Goal: Browse casually

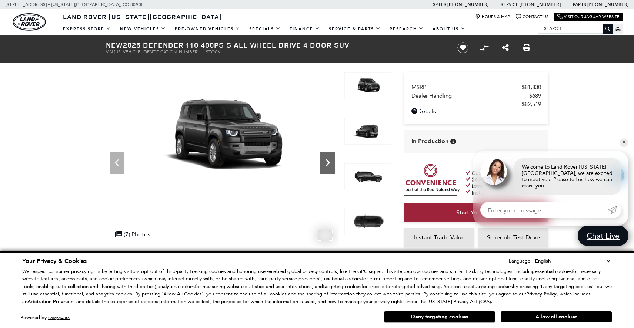
click at [329, 169] on icon "Next" at bounding box center [327, 162] width 15 height 15
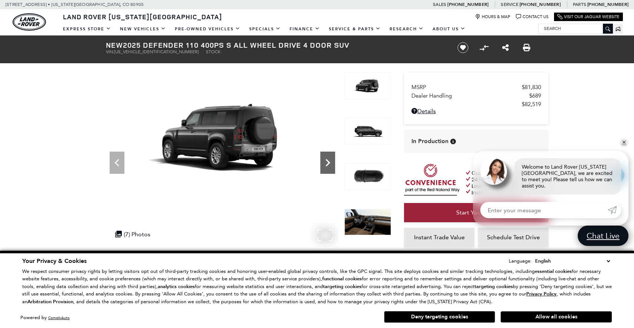
click at [329, 168] on icon "Next" at bounding box center [327, 162] width 15 height 15
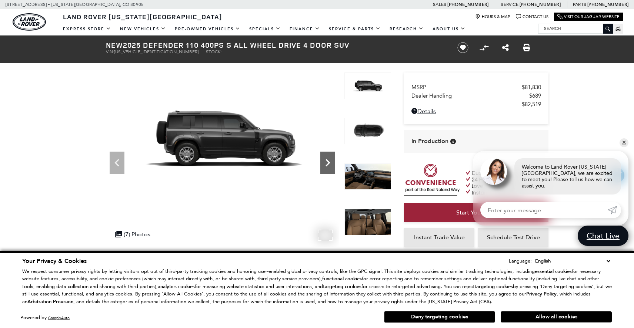
click at [329, 168] on icon "Next" at bounding box center [327, 162] width 15 height 15
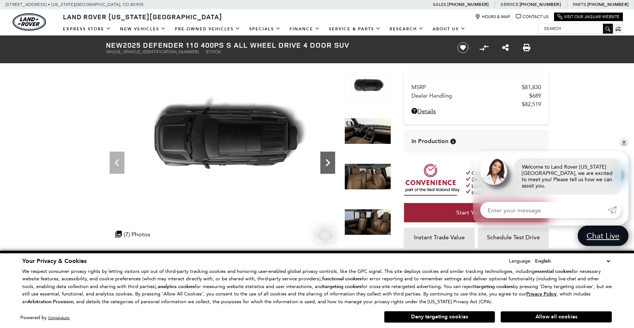
click at [329, 168] on icon "Next" at bounding box center [327, 162] width 15 height 15
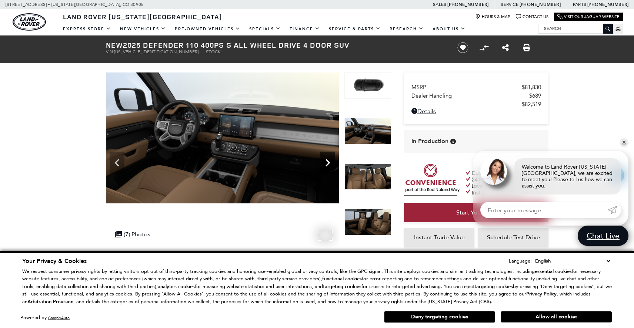
click at [329, 168] on icon "Next" at bounding box center [327, 162] width 15 height 15
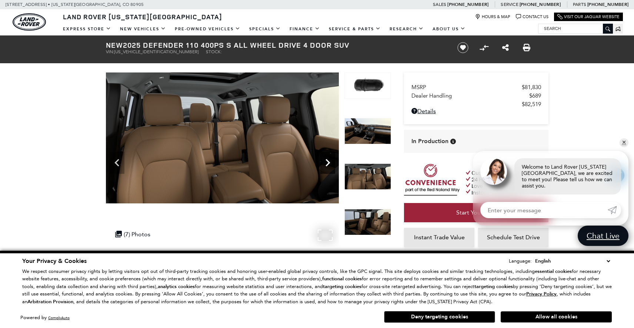
click at [329, 168] on icon "Next" at bounding box center [327, 162] width 15 height 15
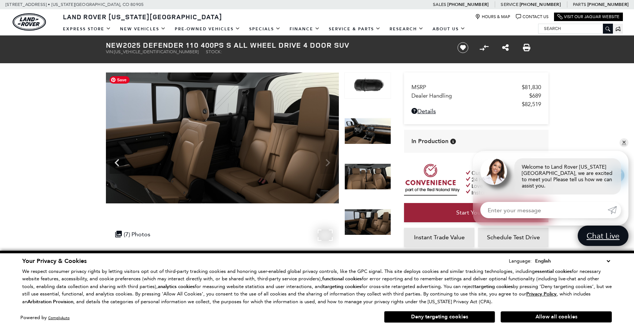
click at [329, 168] on img at bounding box center [222, 138] width 233 height 131
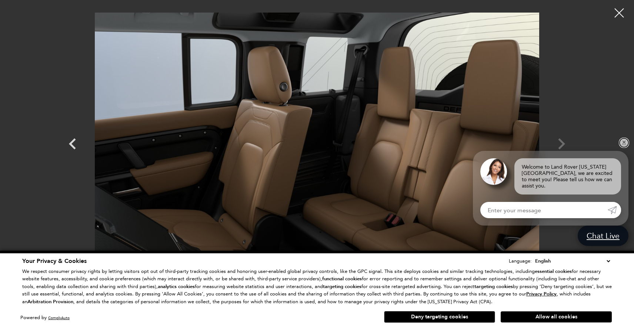
click at [624, 147] on link "✕" at bounding box center [623, 142] width 9 height 9
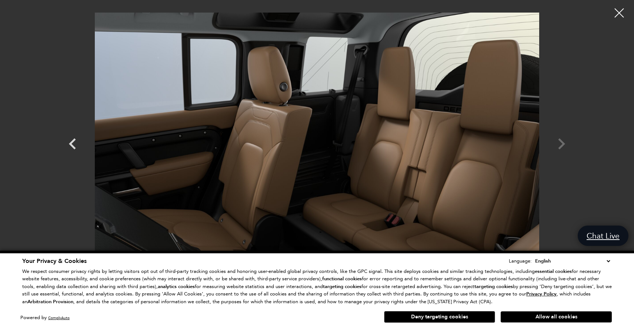
click at [609, 263] on select "English Spanish / Español English / [GEOGRAPHIC_DATA] Korean / 한국어 Vietnamese /…" at bounding box center [572, 261] width 78 height 8
click at [563, 144] on div at bounding box center [317, 138] width 518 height 264
click at [560, 143] on div at bounding box center [317, 138] width 518 height 264
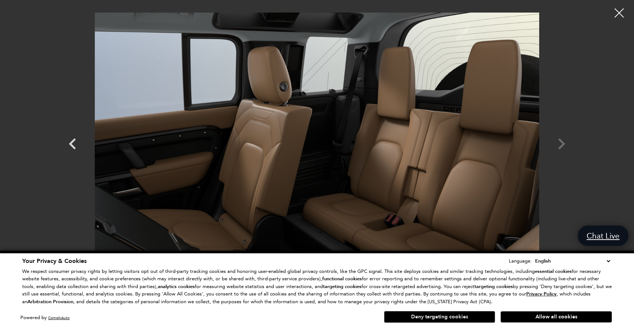
click at [452, 318] on button "Deny targeting cookies" at bounding box center [439, 317] width 111 height 12
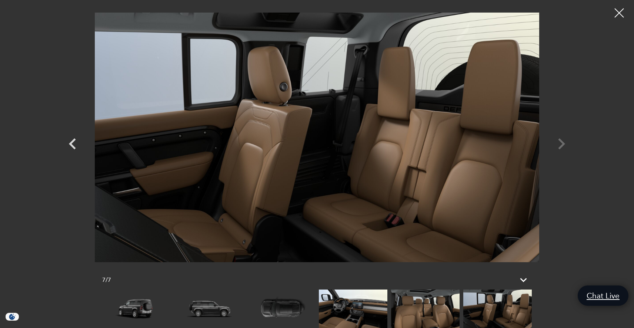
click at [562, 144] on div at bounding box center [317, 138] width 518 height 264
click at [71, 145] on icon "Previous" at bounding box center [72, 143] width 7 height 11
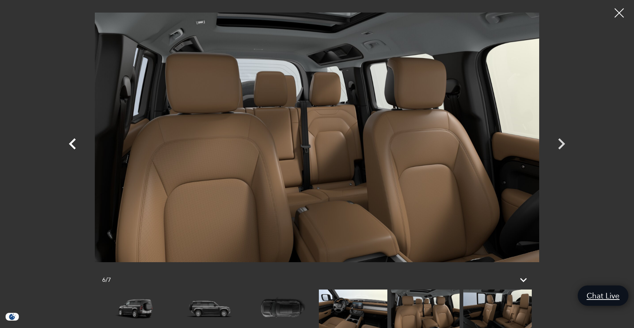
click at [71, 145] on icon "Previous" at bounding box center [72, 143] width 7 height 11
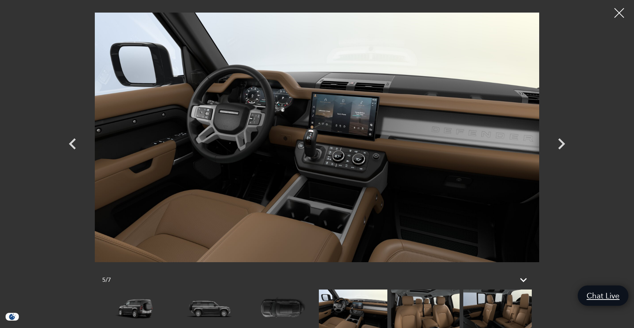
click at [619, 11] on div at bounding box center [619, 13] width 20 height 20
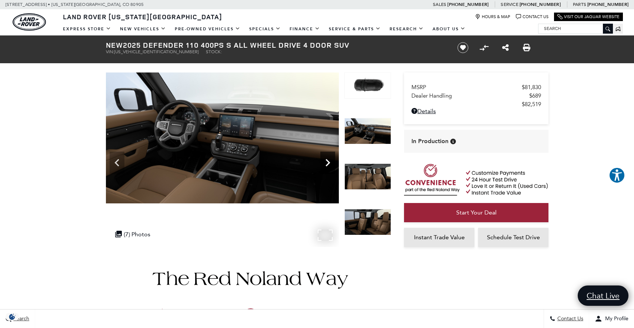
click at [328, 162] on icon "Next" at bounding box center [327, 162] width 4 height 7
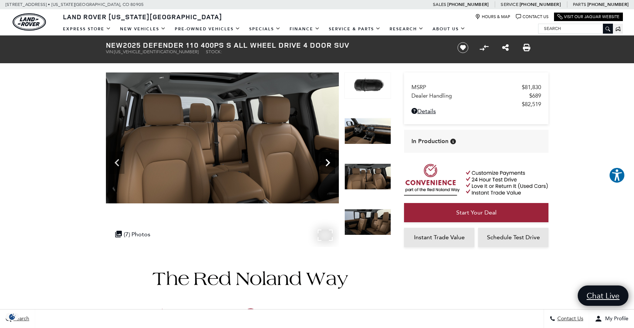
click at [328, 162] on icon "Next" at bounding box center [327, 162] width 4 height 7
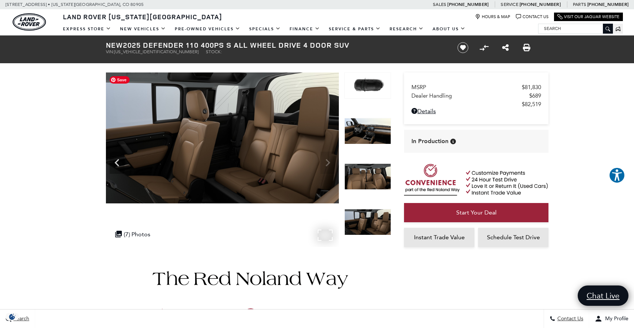
click at [328, 162] on img at bounding box center [222, 138] width 233 height 131
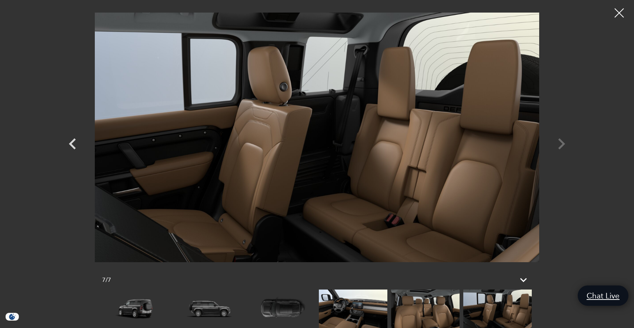
click at [563, 144] on div at bounding box center [317, 138] width 518 height 264
click at [73, 146] on icon "Previous" at bounding box center [72, 143] width 7 height 11
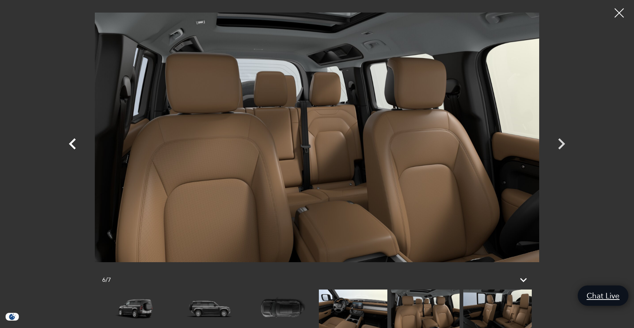
click at [73, 146] on icon "Previous" at bounding box center [72, 143] width 7 height 11
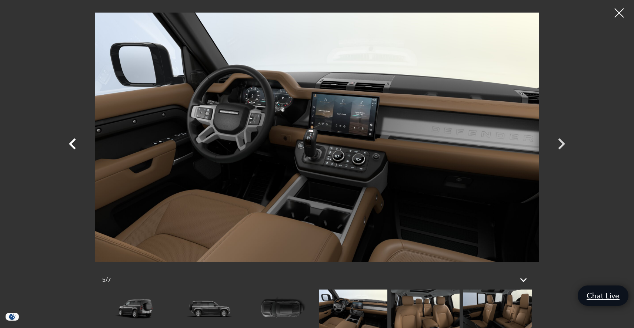
click at [71, 141] on icon "Previous" at bounding box center [72, 144] width 22 height 22
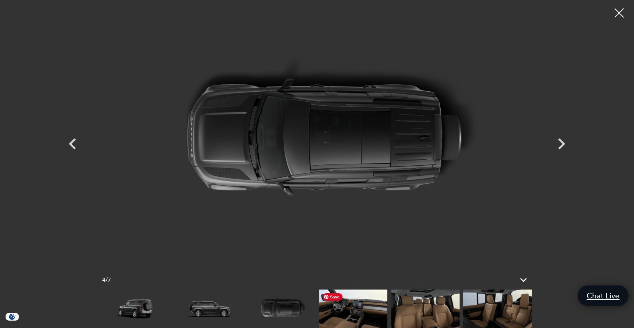
click at [351, 318] on img at bounding box center [353, 309] width 68 height 38
click at [561, 144] on icon "Next" at bounding box center [561, 144] width 22 height 22
